Goal: Transaction & Acquisition: Purchase product/service

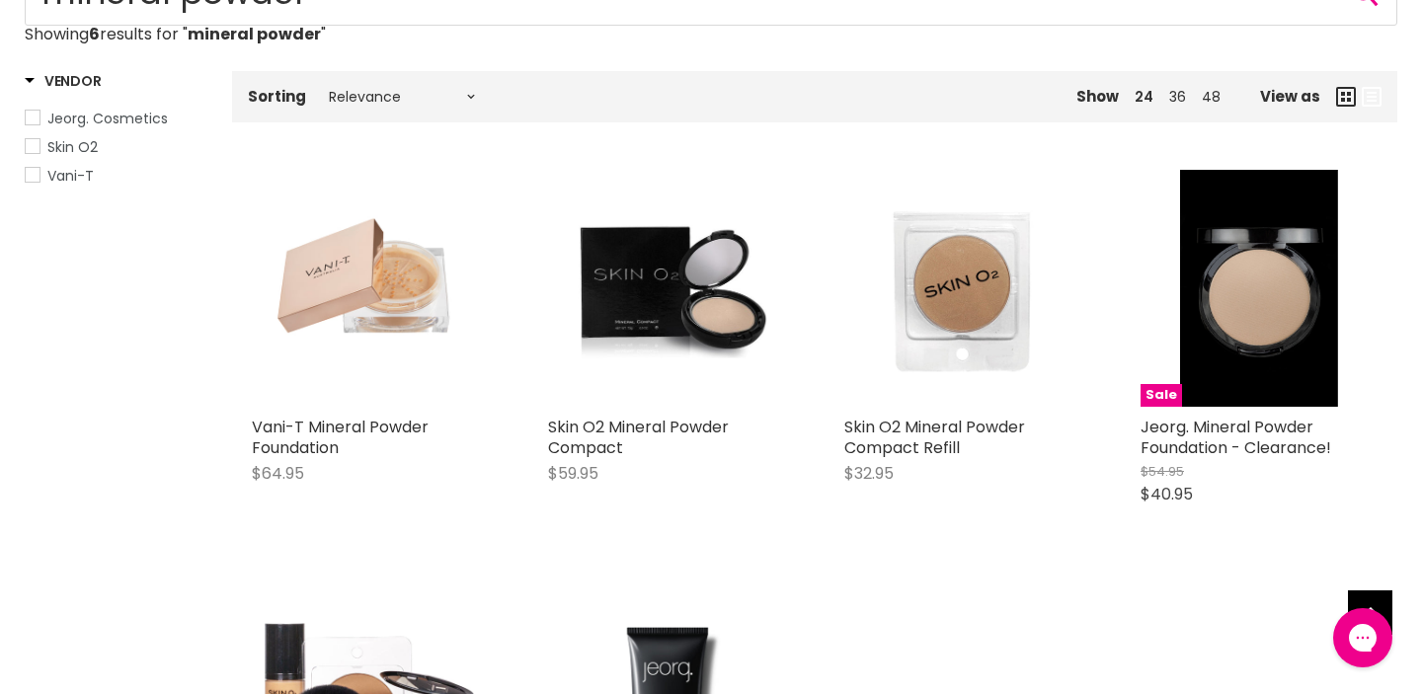
scroll to position [276, 0]
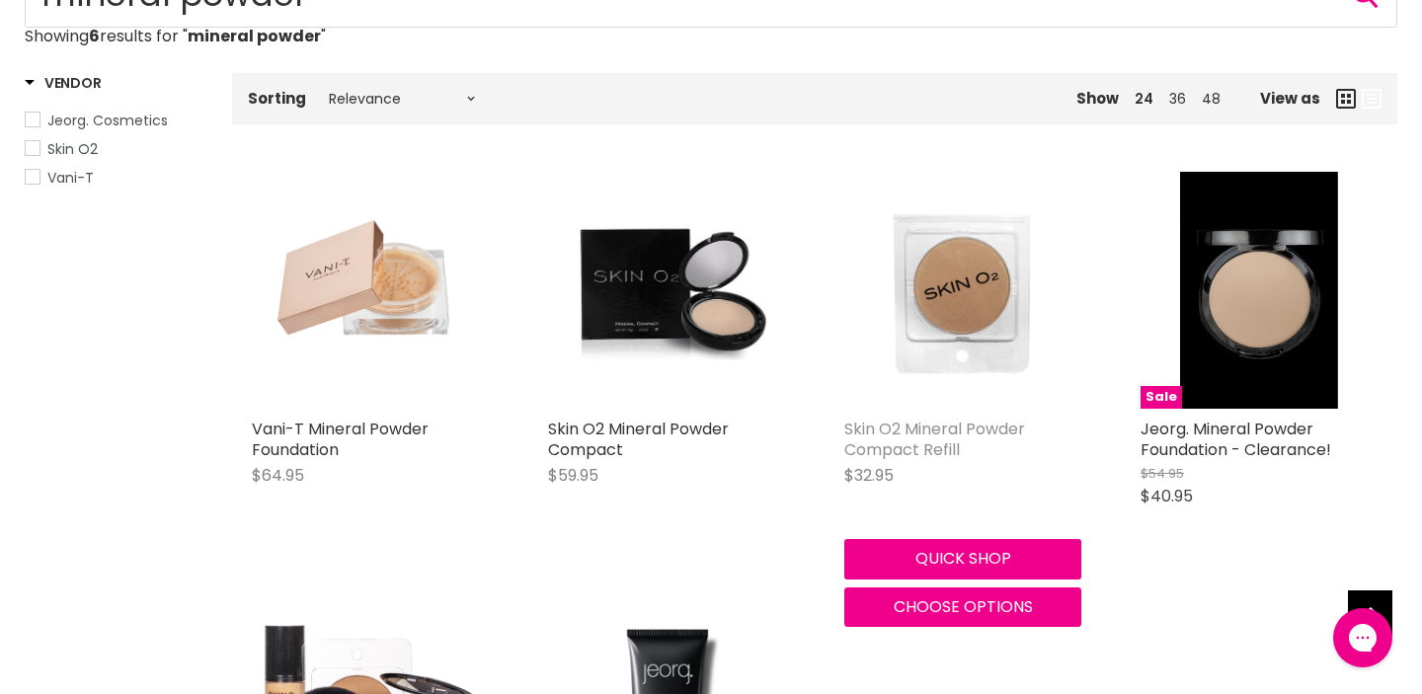
click at [932, 461] on link "Skin O2 Mineral Powder Compact Refill" at bounding box center [934, 439] width 181 height 43
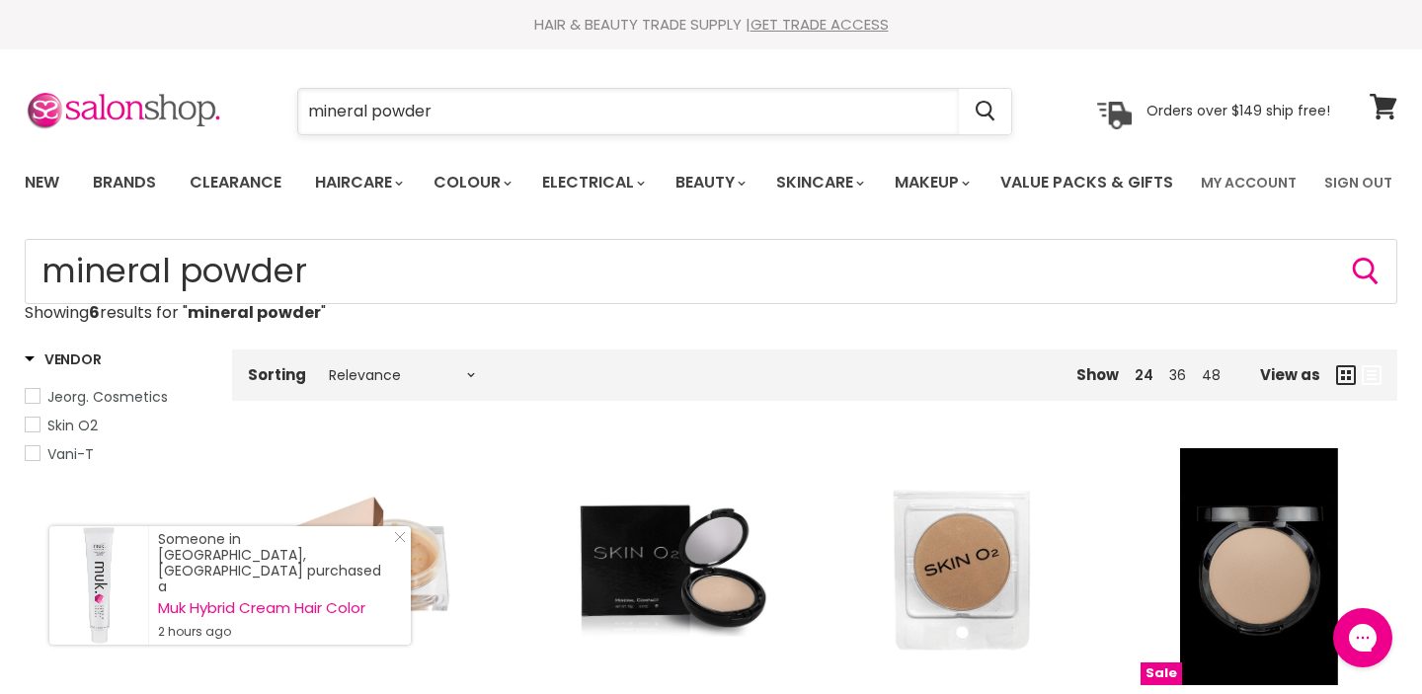
click at [457, 110] on input "mineral powder" at bounding box center [628, 111] width 660 height 45
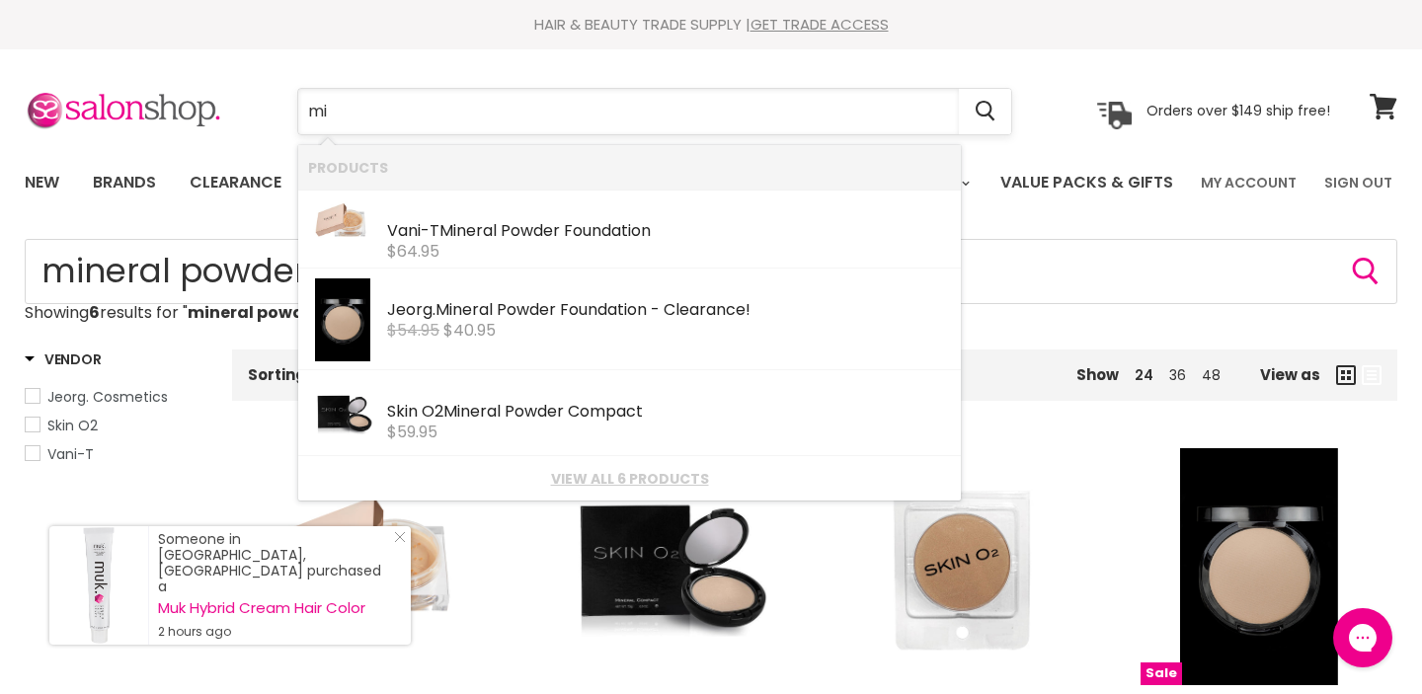
type input "m"
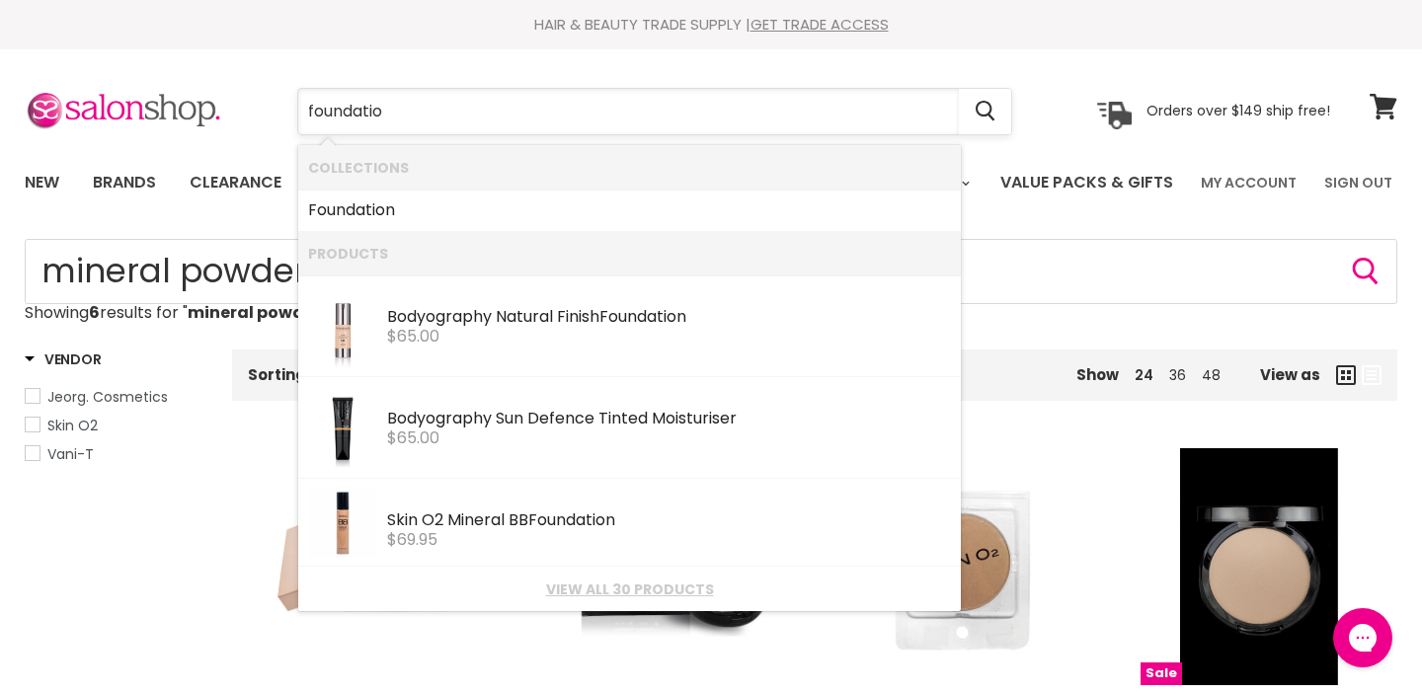
type input "foundation"
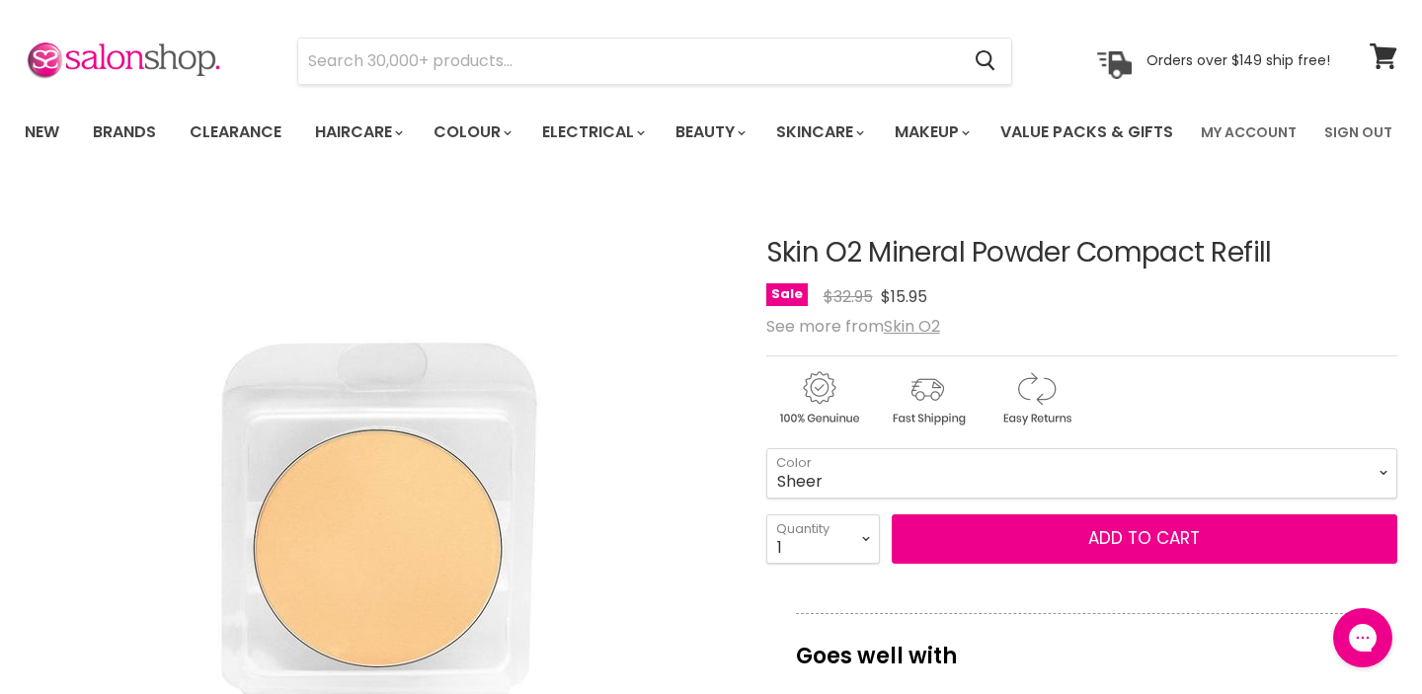
scroll to position [48, 0]
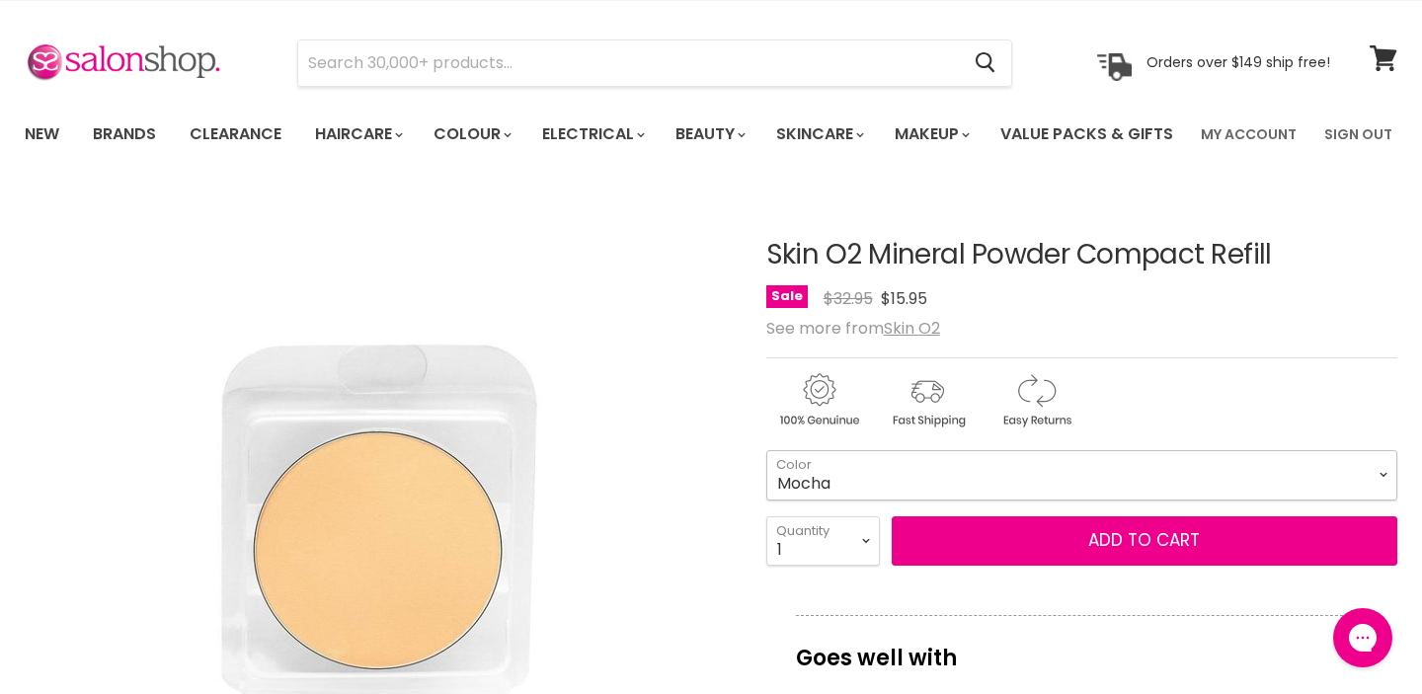
select select "Mocha"
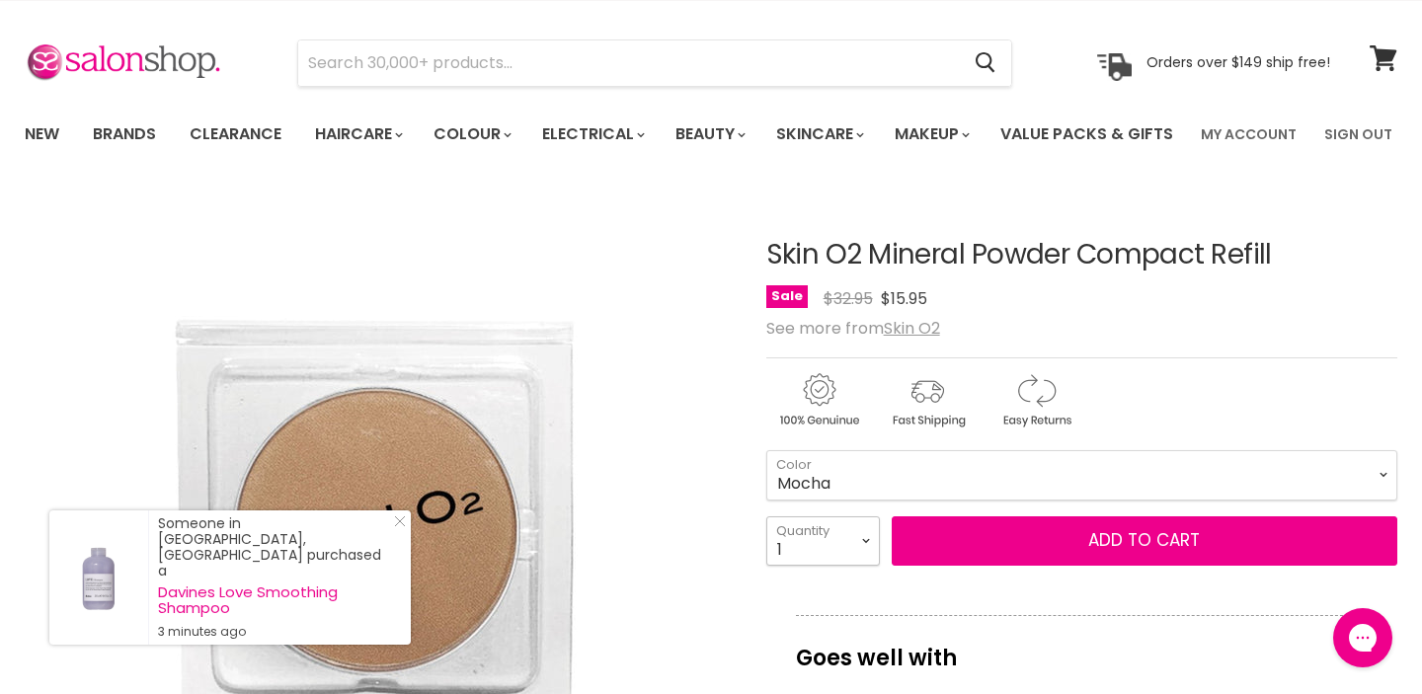
select select "2"
type input "2"
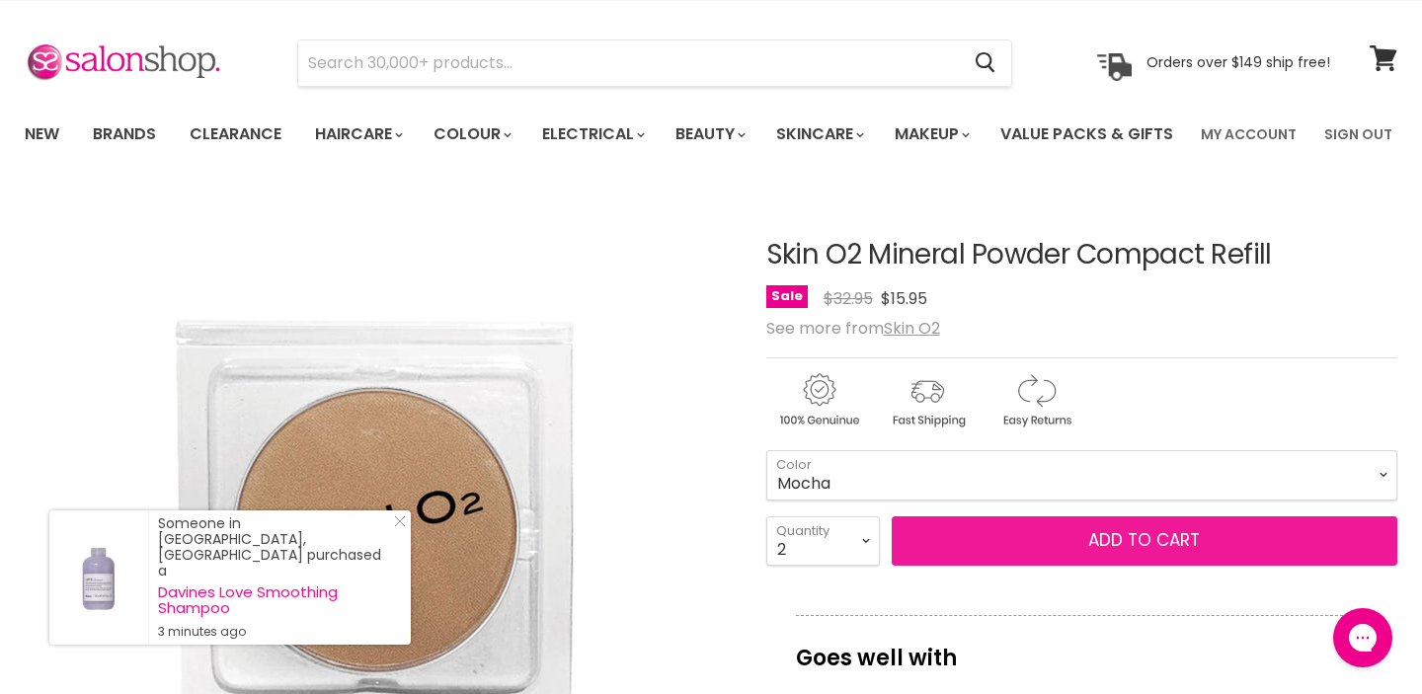
click at [1017, 566] on button "Add to cart" at bounding box center [1143, 540] width 505 height 49
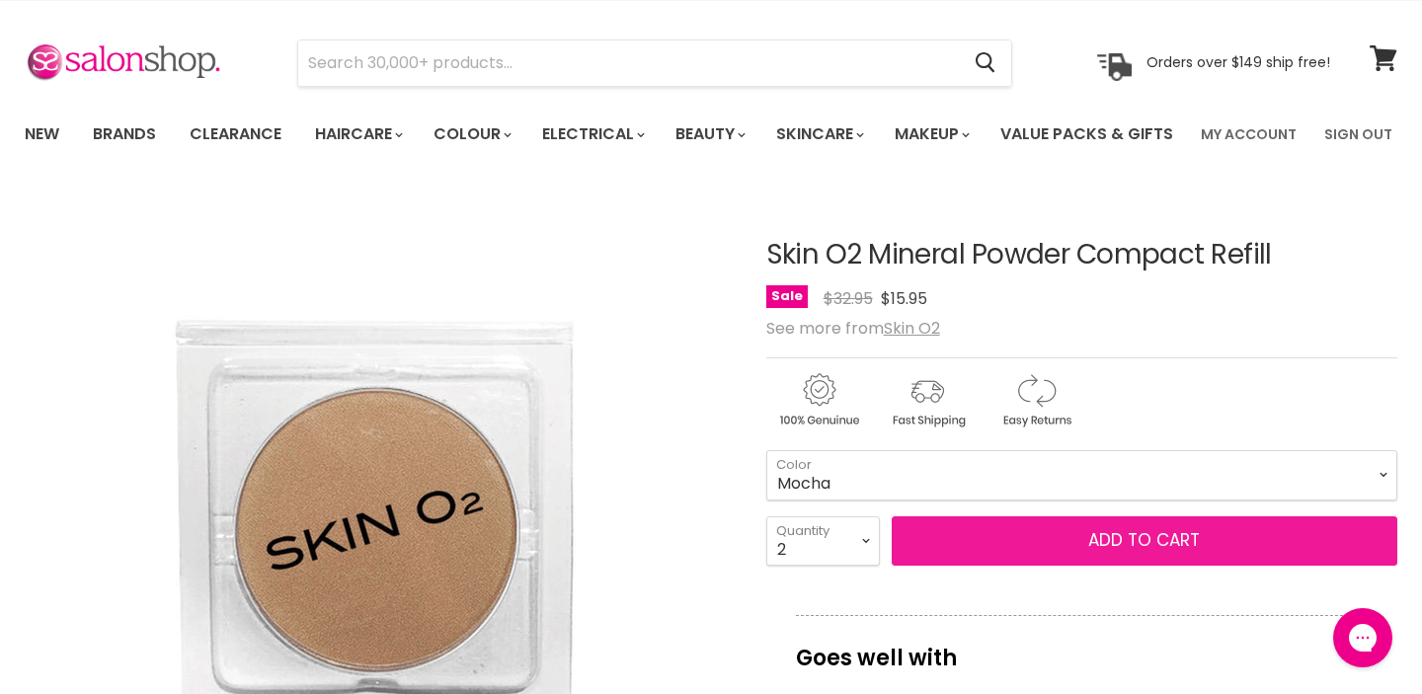
click at [1129, 566] on button "Add to cart" at bounding box center [1143, 540] width 505 height 49
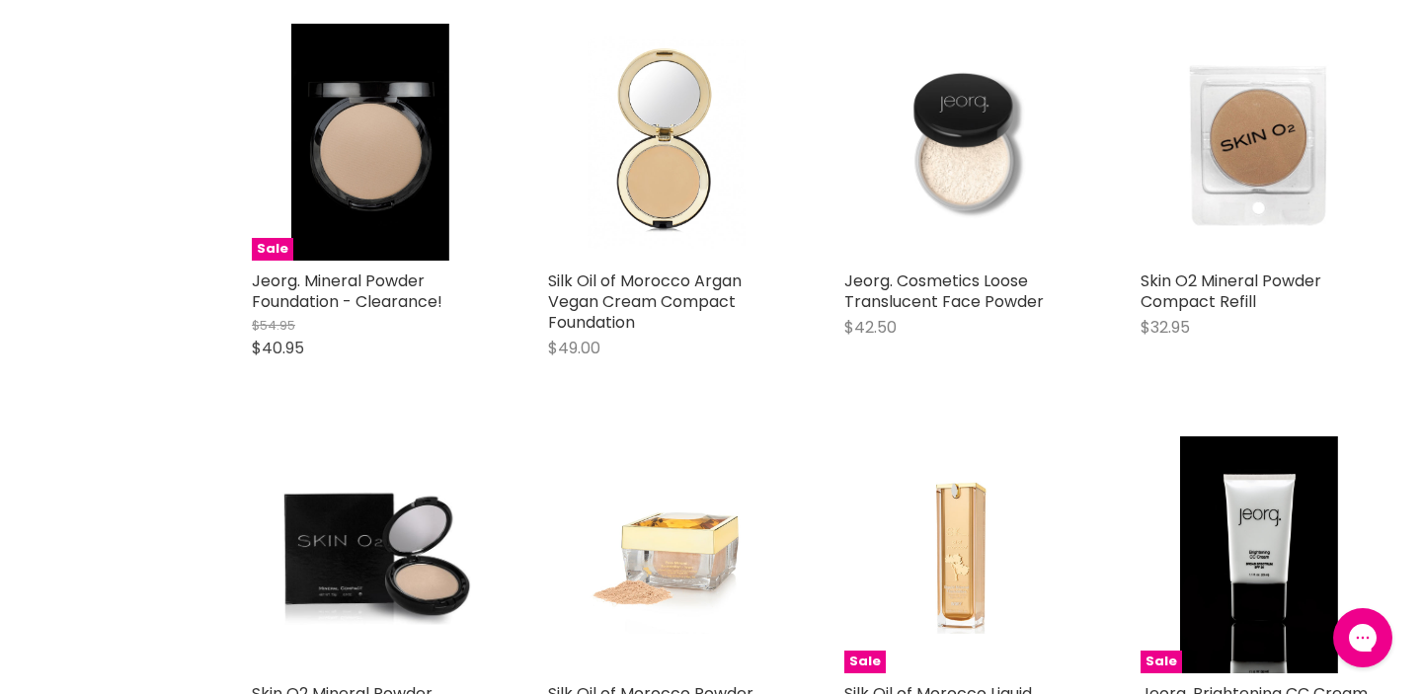
scroll to position [1619, 0]
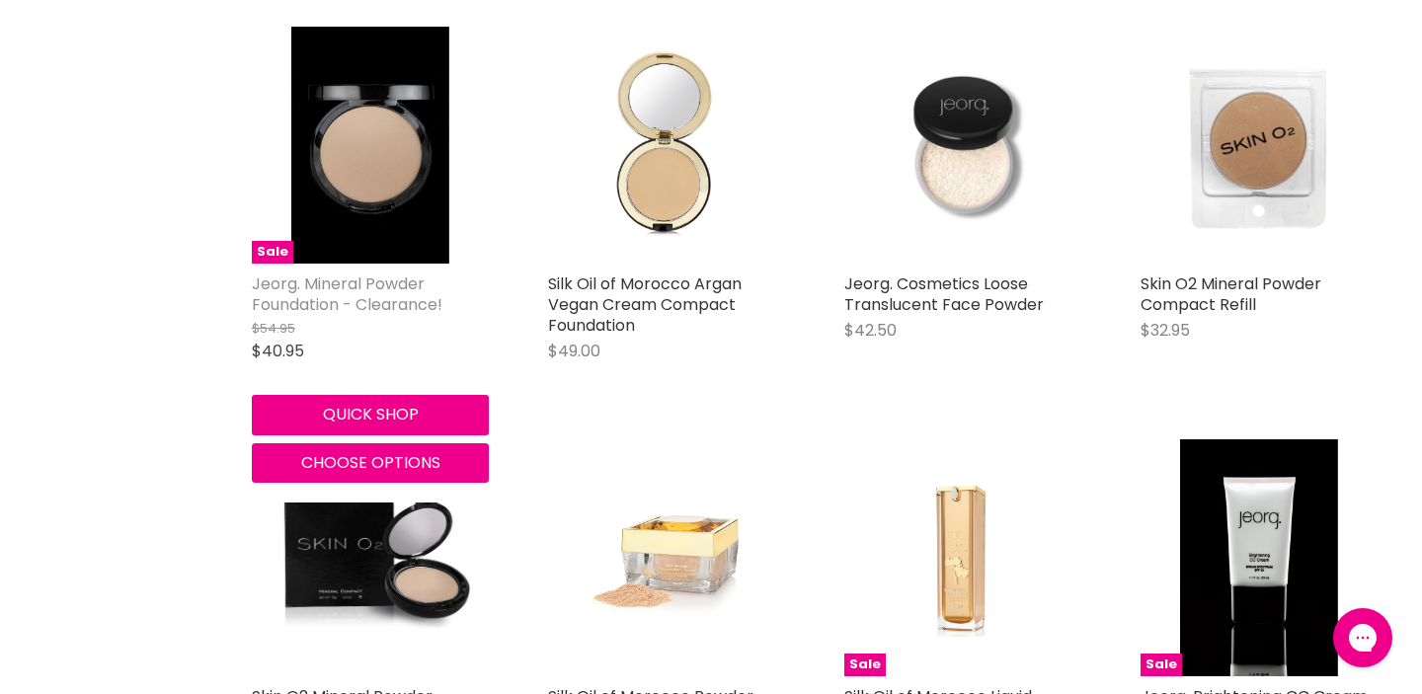
click at [365, 316] on link "Jeorg. Mineral Powder Foundation - Clearance!" at bounding box center [347, 293] width 191 height 43
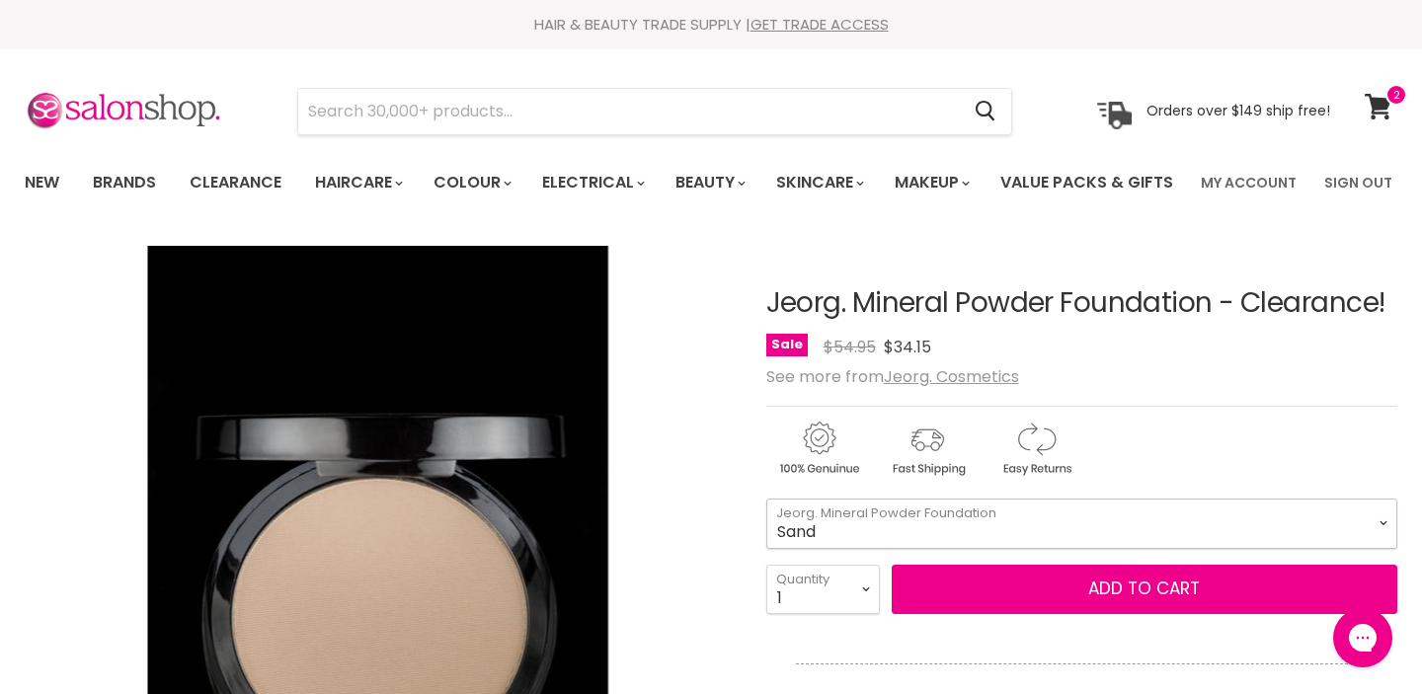
select select "Sand"
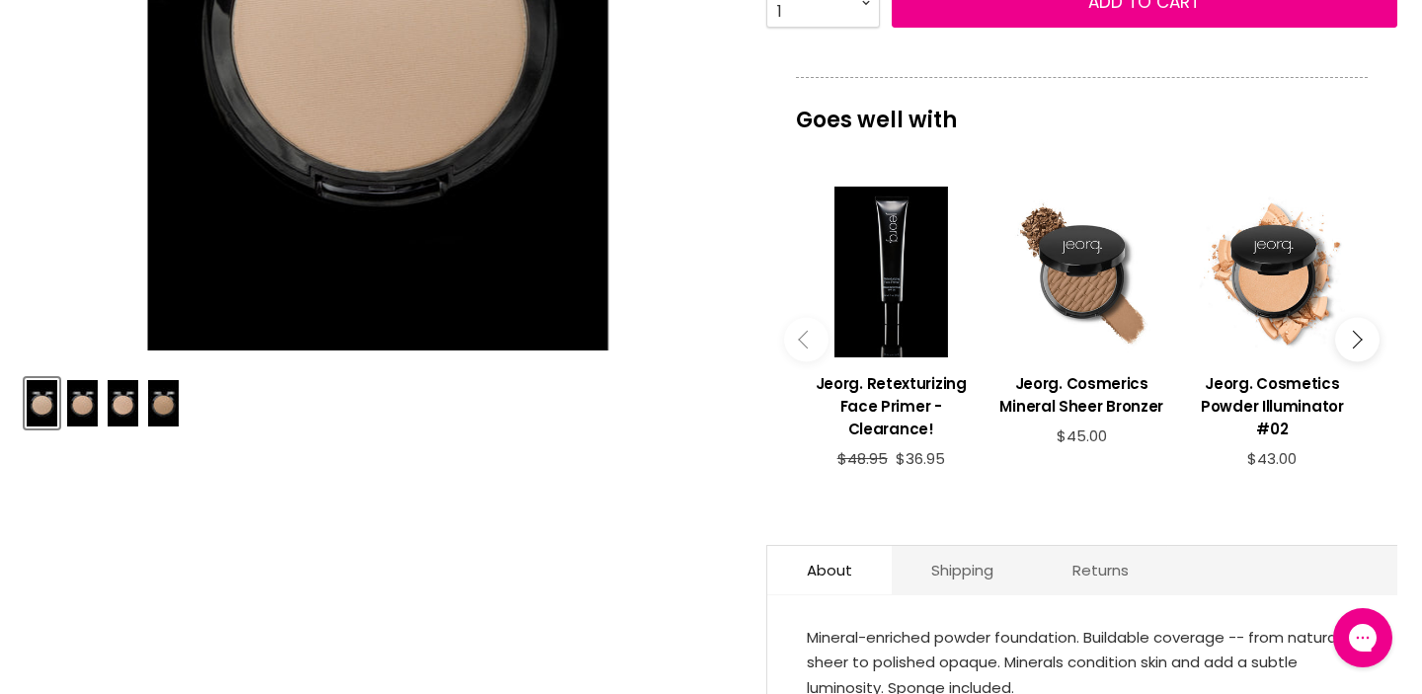
scroll to position [588, 0]
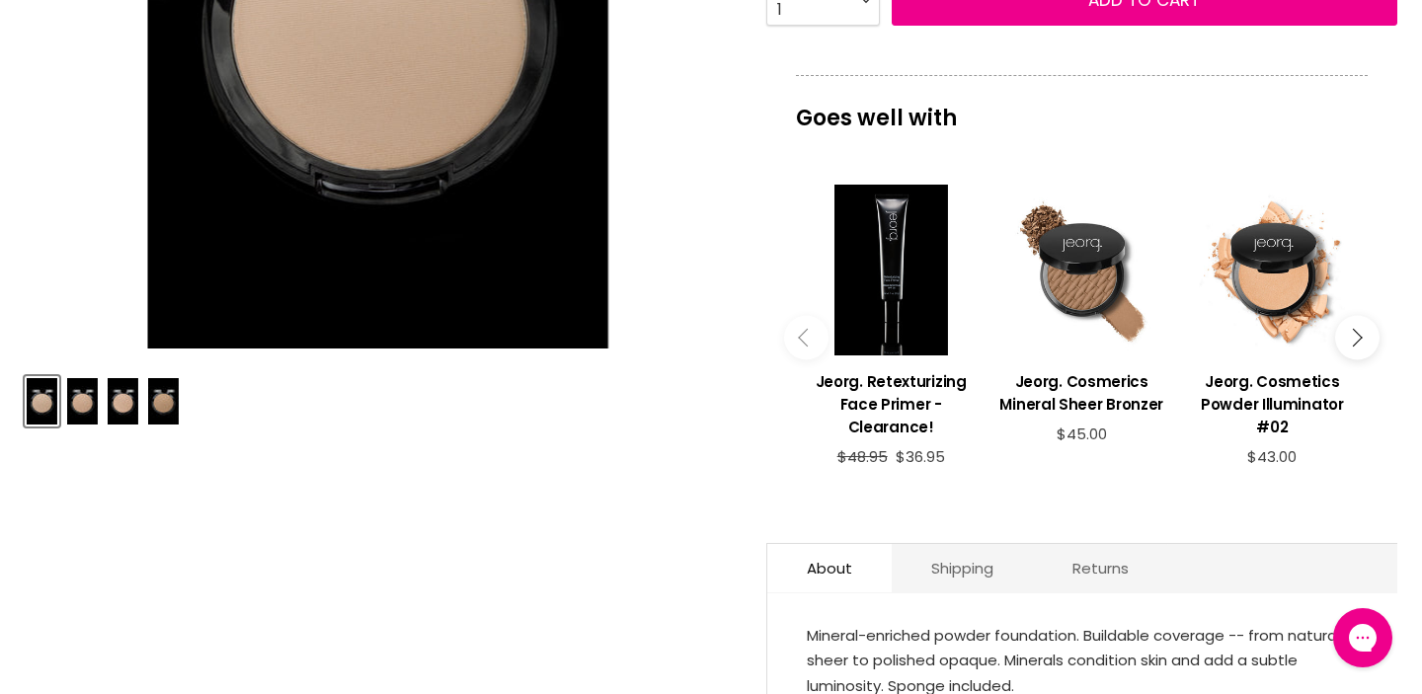
click at [166, 425] on img "Product thumbnails" at bounding box center [163, 401] width 31 height 46
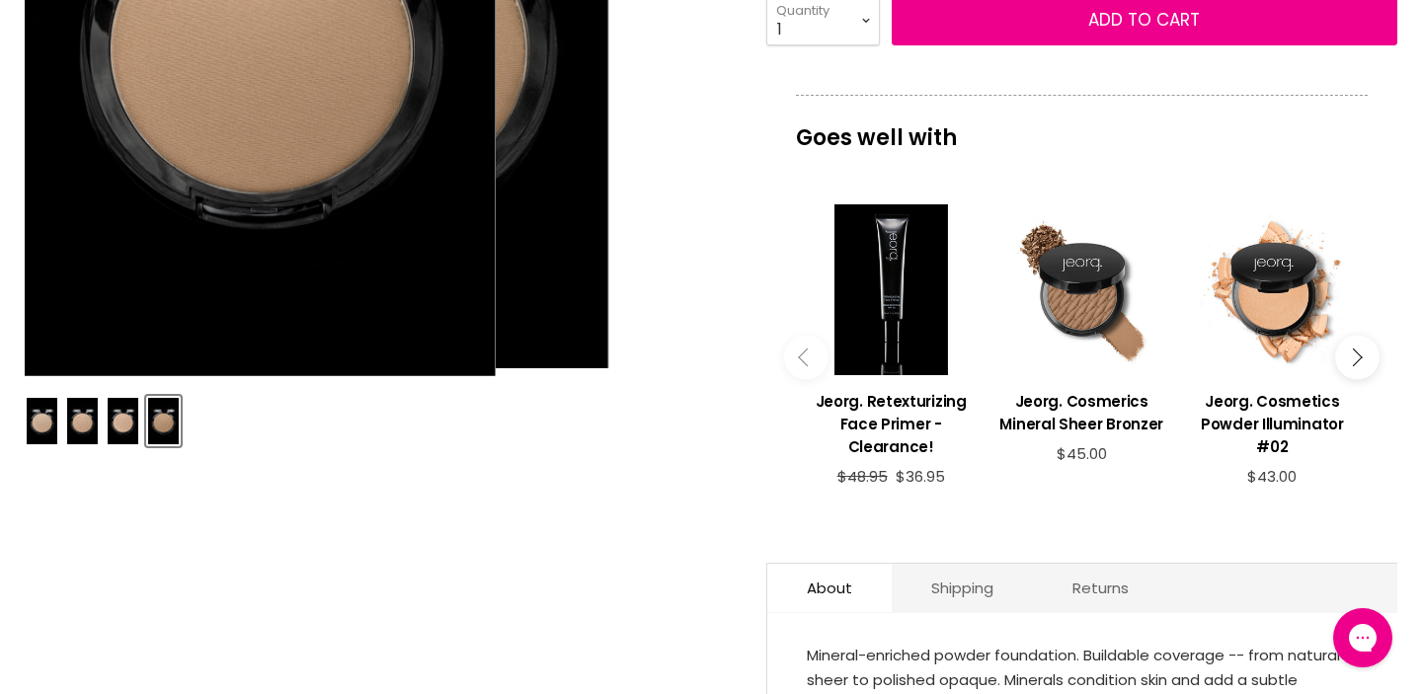
scroll to position [589, 0]
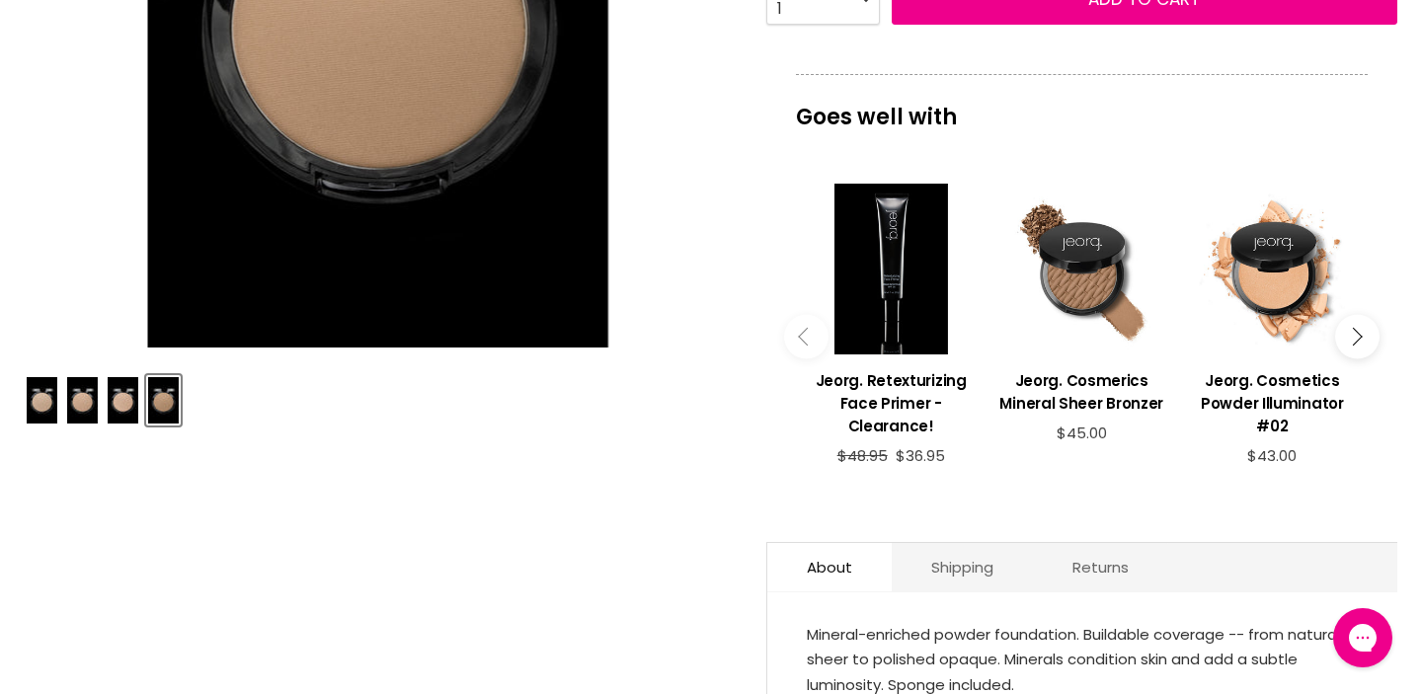
click at [121, 424] on img "Product thumbnails" at bounding box center [123, 400] width 31 height 46
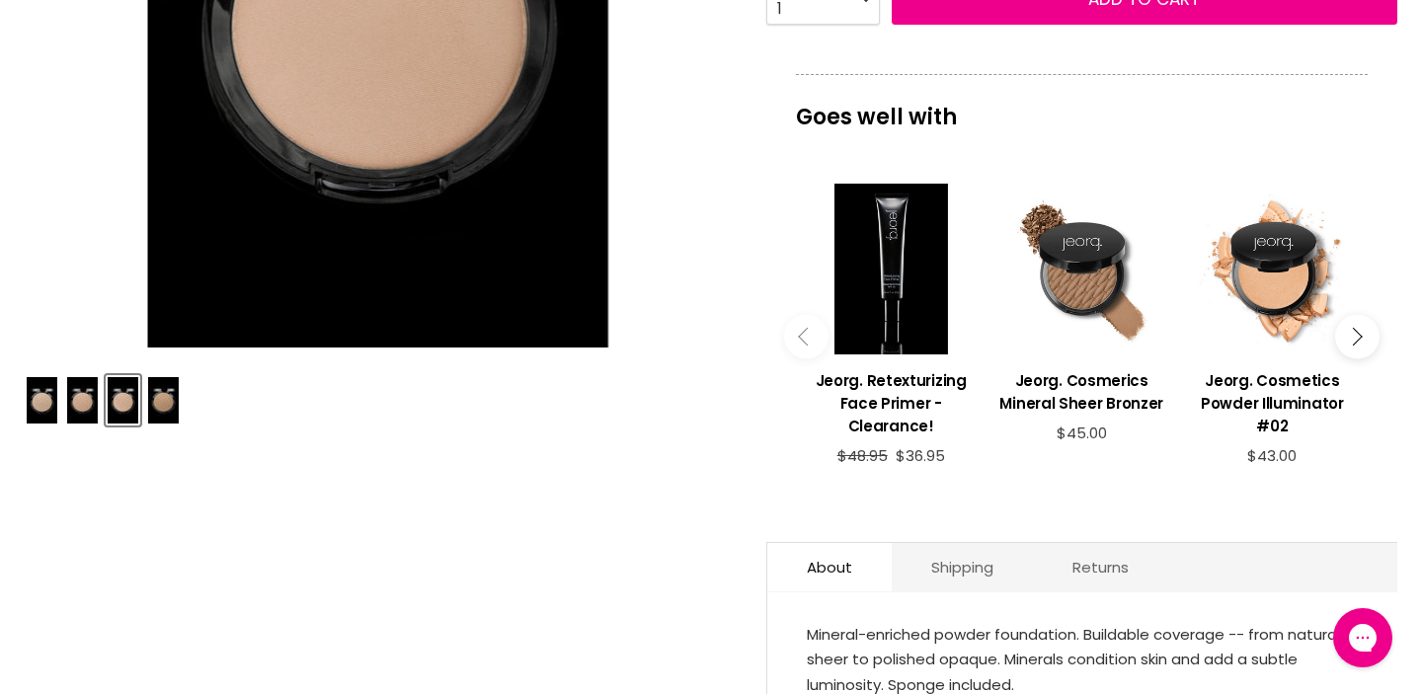
click at [75, 424] on img "Product thumbnails" at bounding box center [82, 400] width 31 height 46
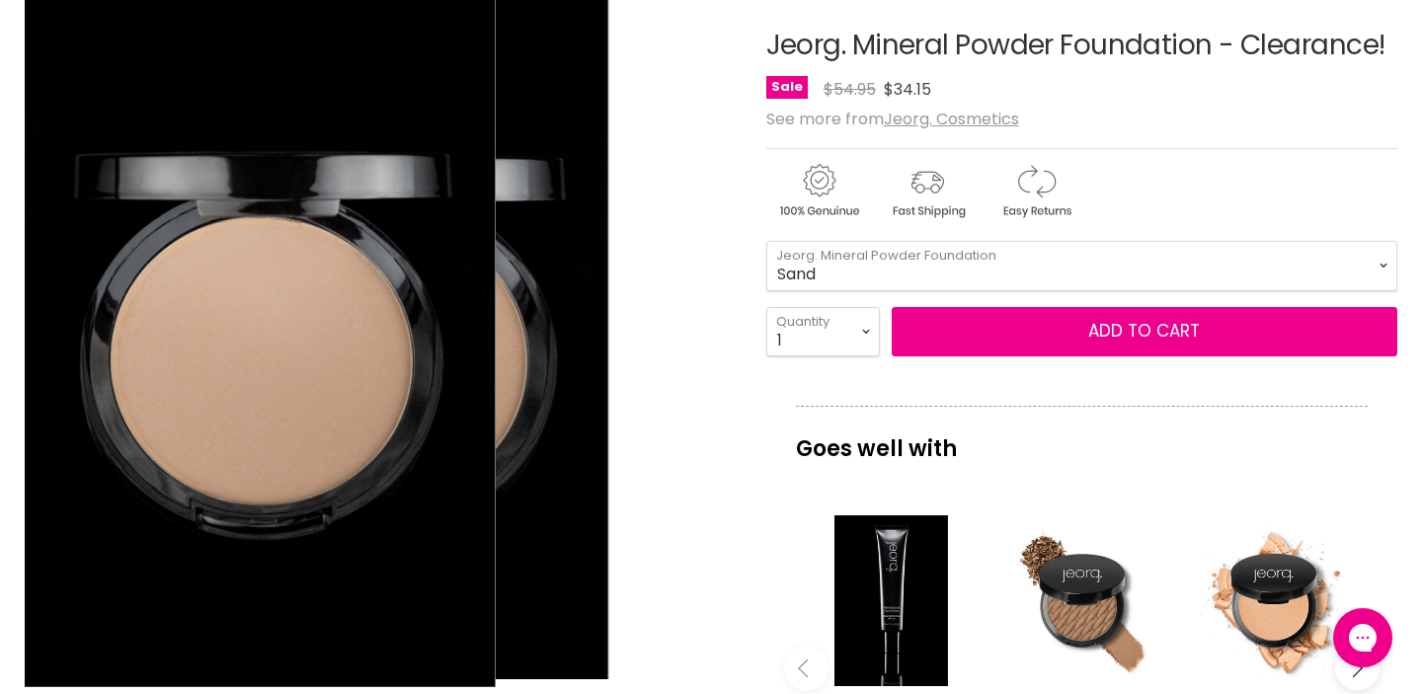
scroll to position [265, 0]
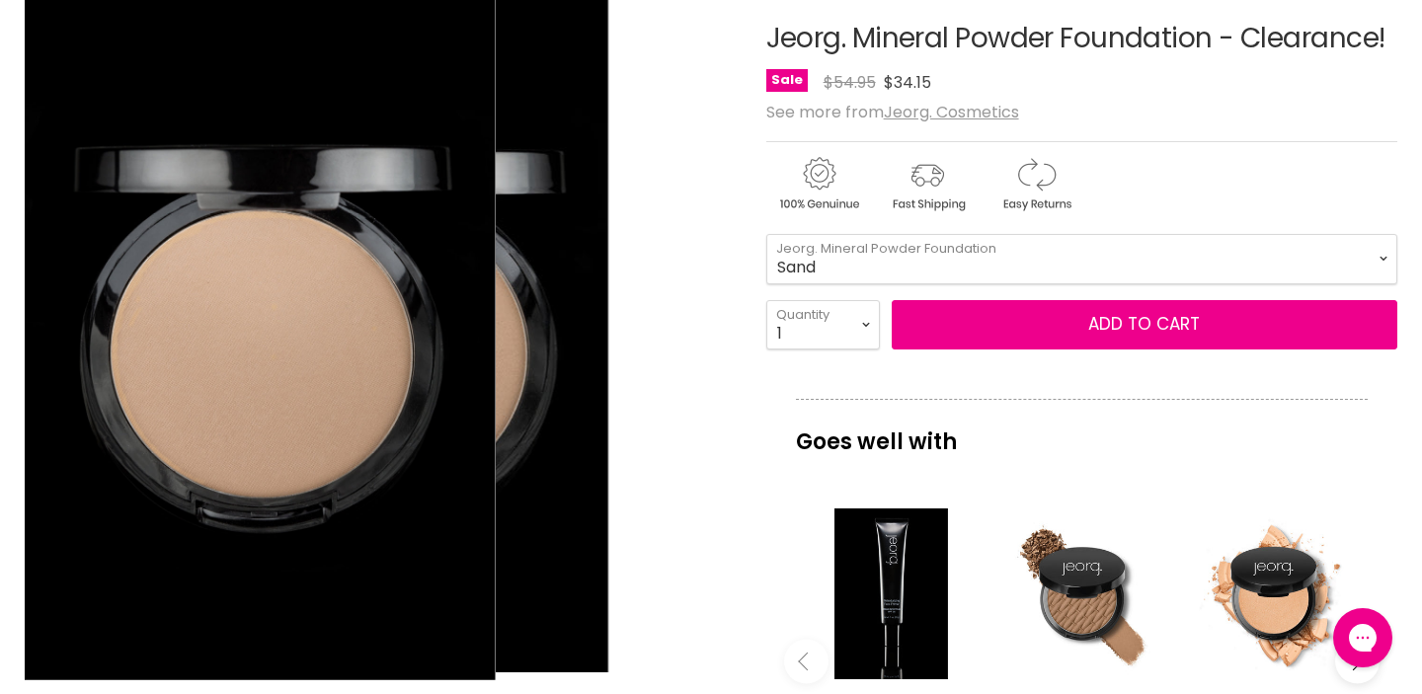
click at [503, 391] on img "Jeorg. Mineral Powder Foundation - Clearance! image. Click or Scroll to Zoom." at bounding box center [377, 326] width 461 height 691
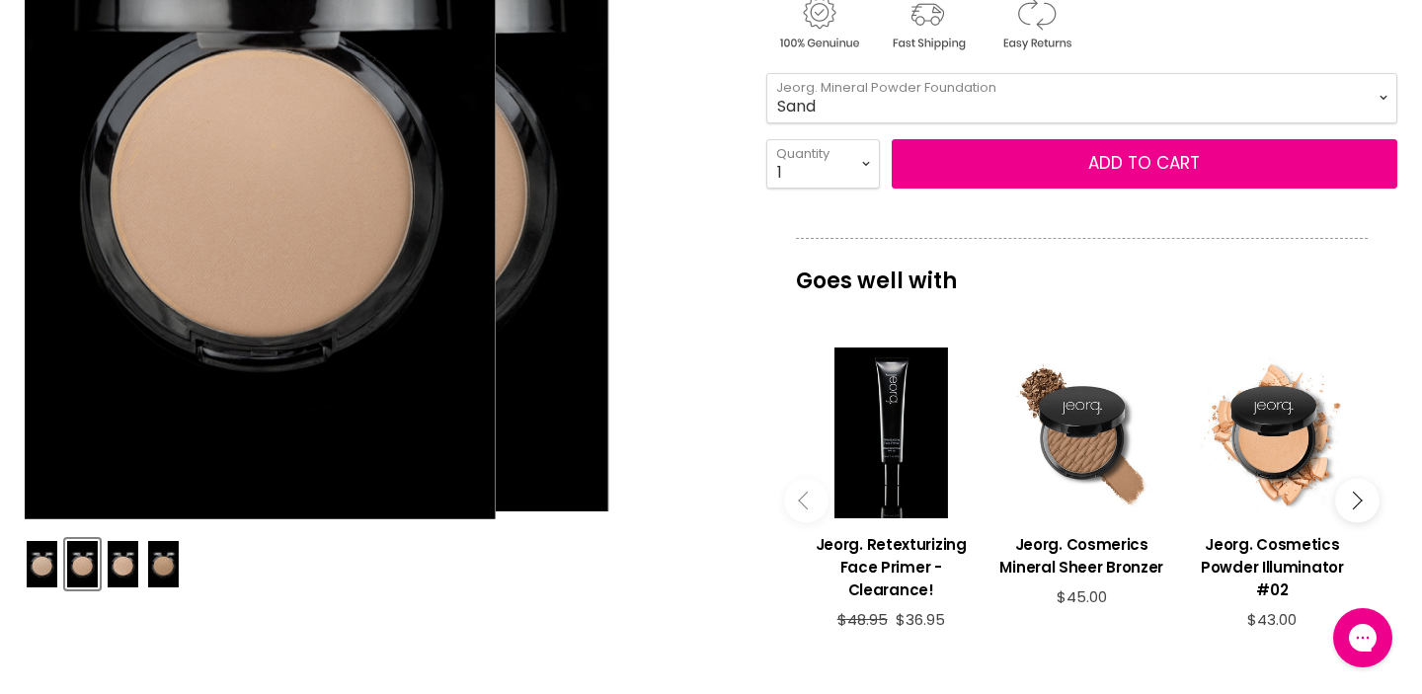
scroll to position [425, 0]
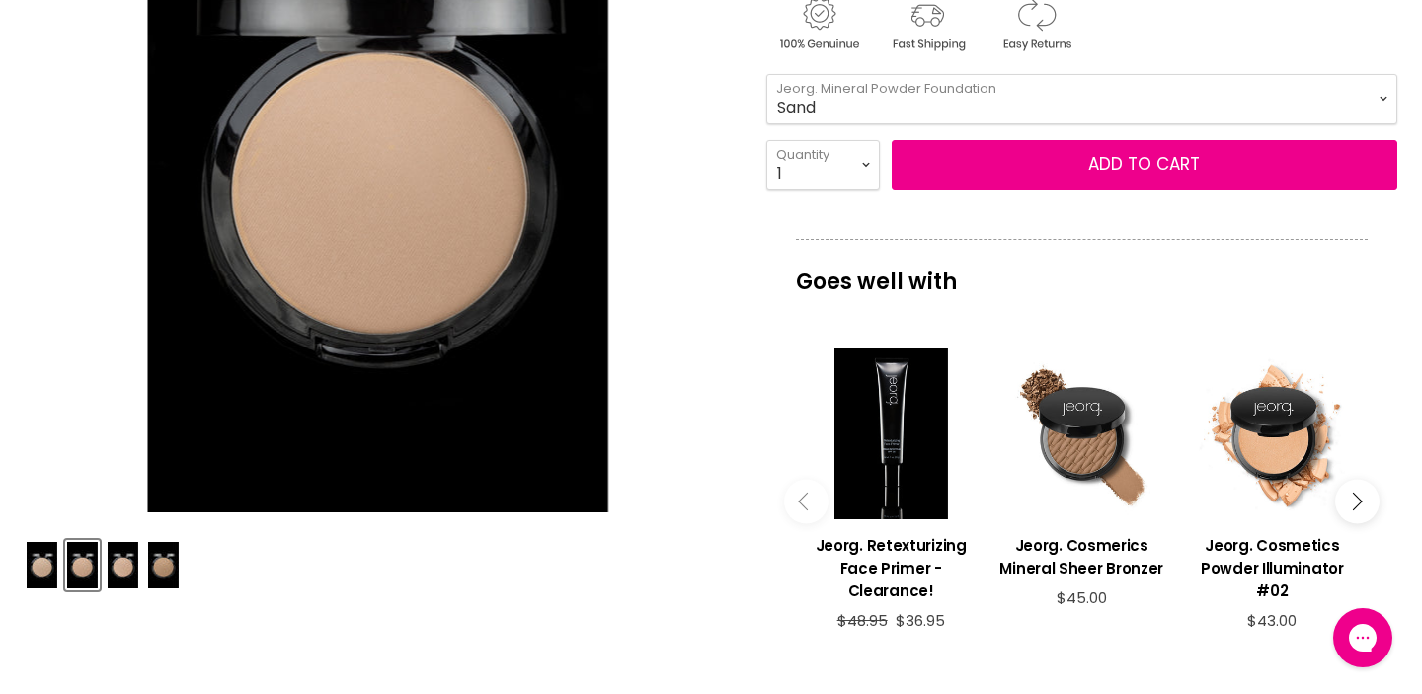
click at [168, 588] on img "Product thumbnails" at bounding box center [163, 565] width 31 height 46
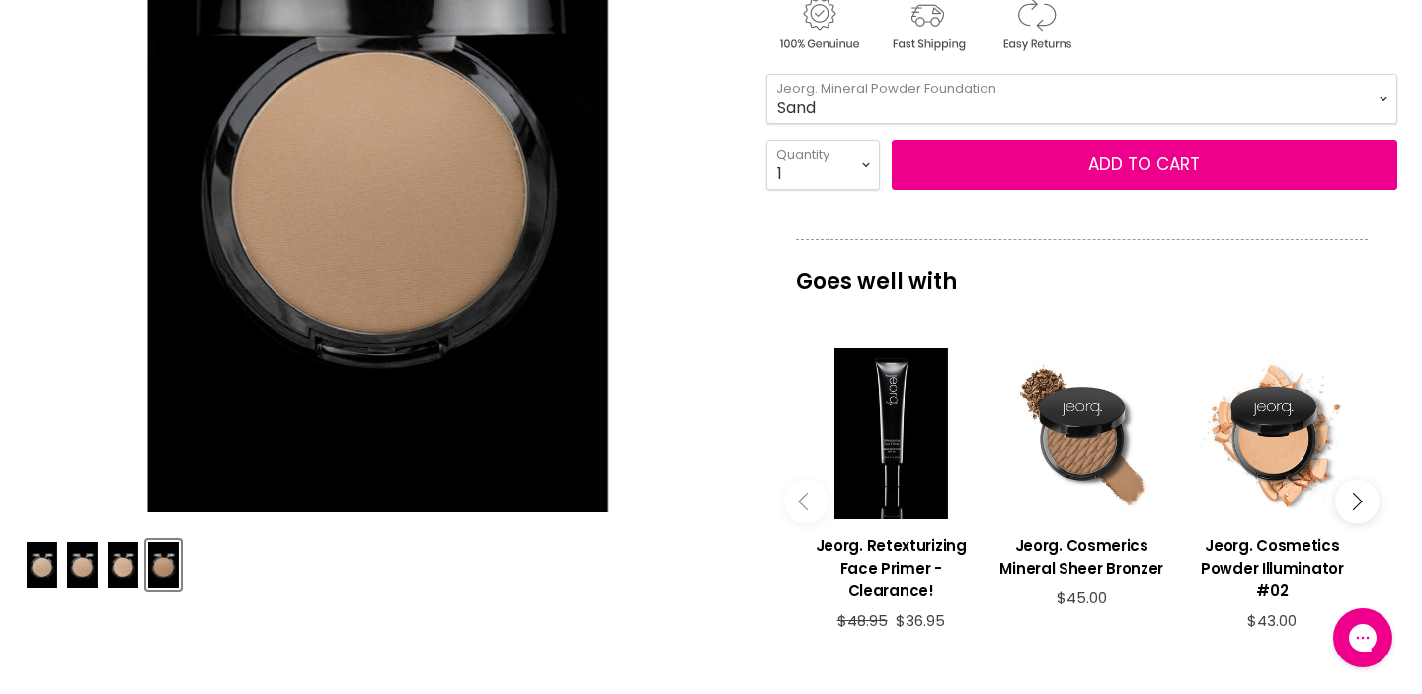
click at [168, 588] on img "Product thumbnails" at bounding box center [163, 565] width 31 height 46
